Goal: Information Seeking & Learning: Find specific fact

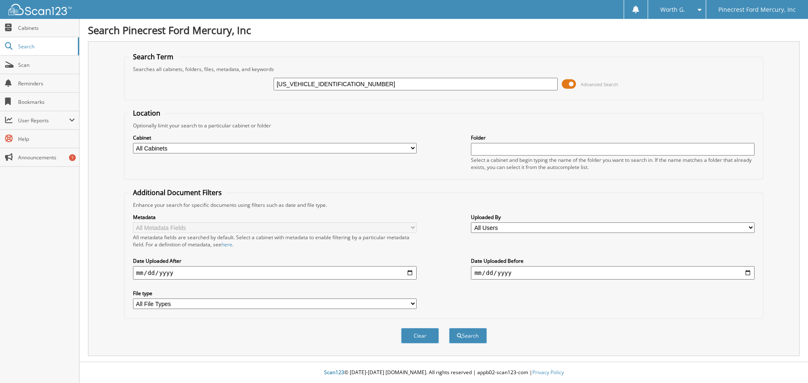
type input "1FMUK7KH5SGB13262"
click at [449, 328] on button "Search" at bounding box center [468, 336] width 38 height 16
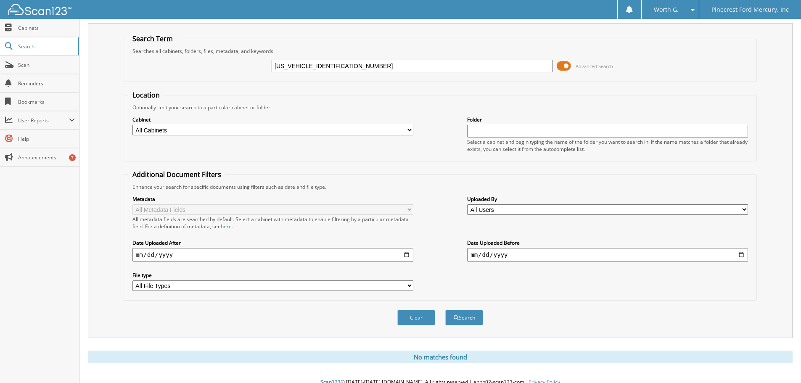
scroll to position [28, 0]
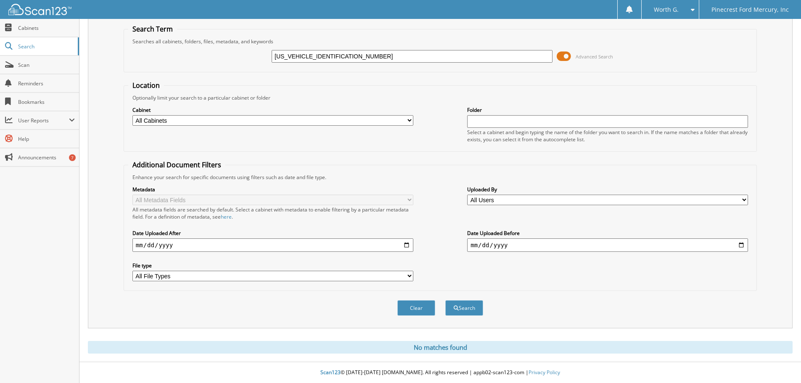
click at [680, 65] on div "[US_VEHICLE_IDENTIFICATION_NUMBER] Advanced Search" at bounding box center [440, 56] width 624 height 23
click at [10, 50] on link "Search" at bounding box center [39, 46] width 79 height 18
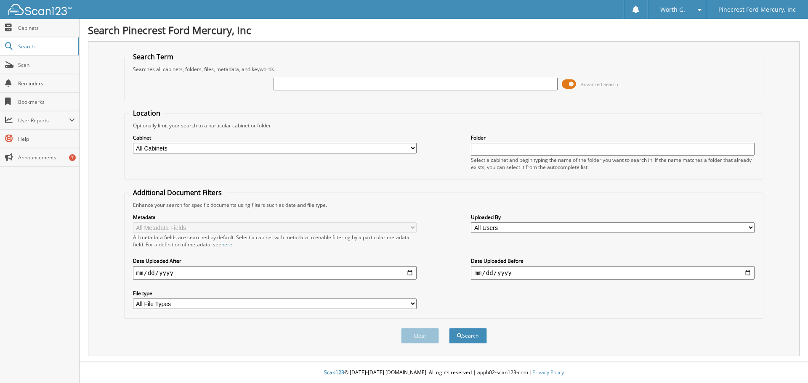
click at [380, 48] on div "Search Term Searches all cabinets, folders, files, metadata, and keywords Advan…" at bounding box center [443, 198] width 711 height 315
